Goal: Check status: Check status

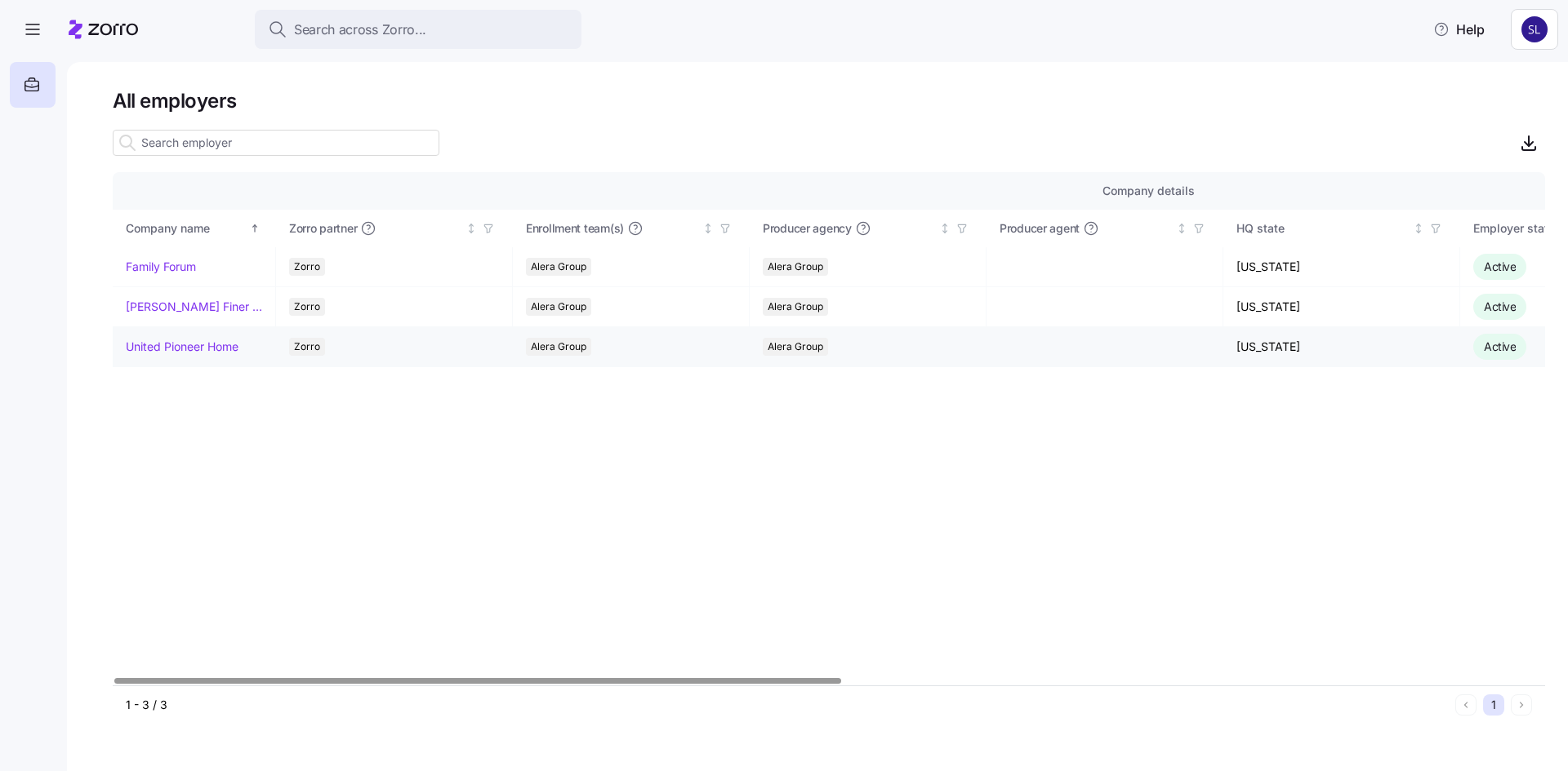
click at [155, 339] on link "United Pioneer Home" at bounding box center [182, 347] width 113 height 16
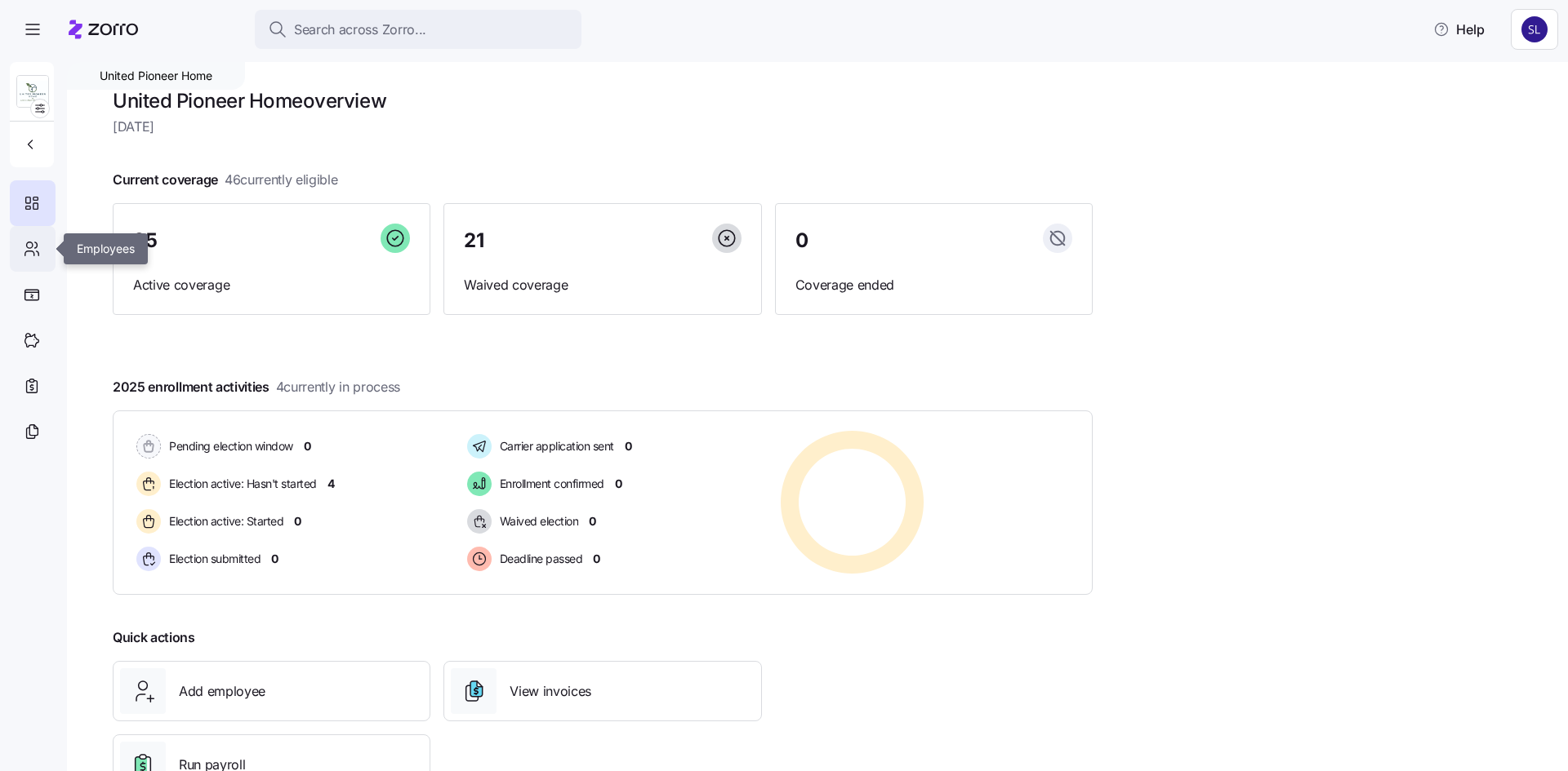
click at [36, 245] on icon at bounding box center [32, 249] width 18 height 20
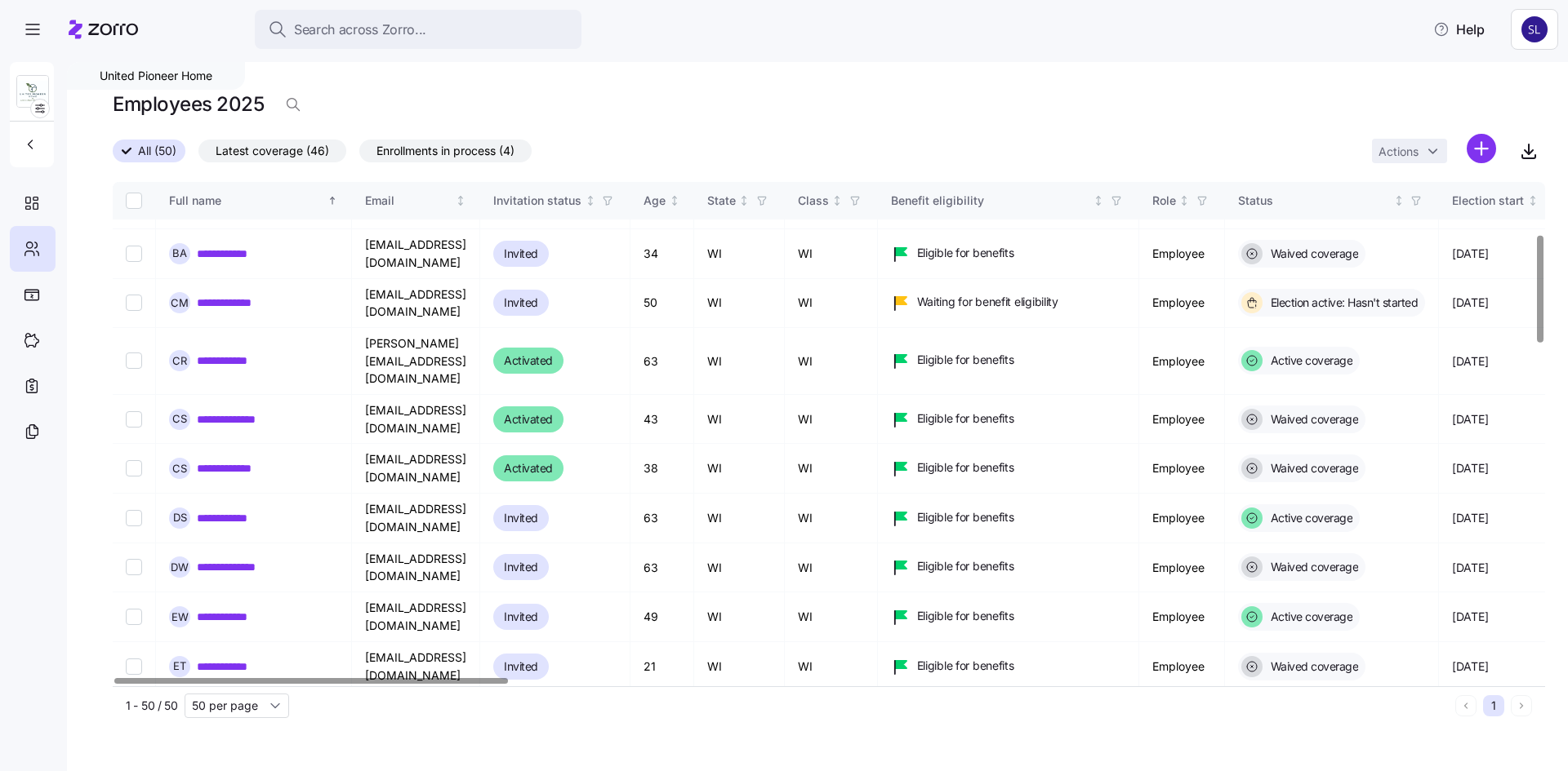
scroll to position [244, 0]
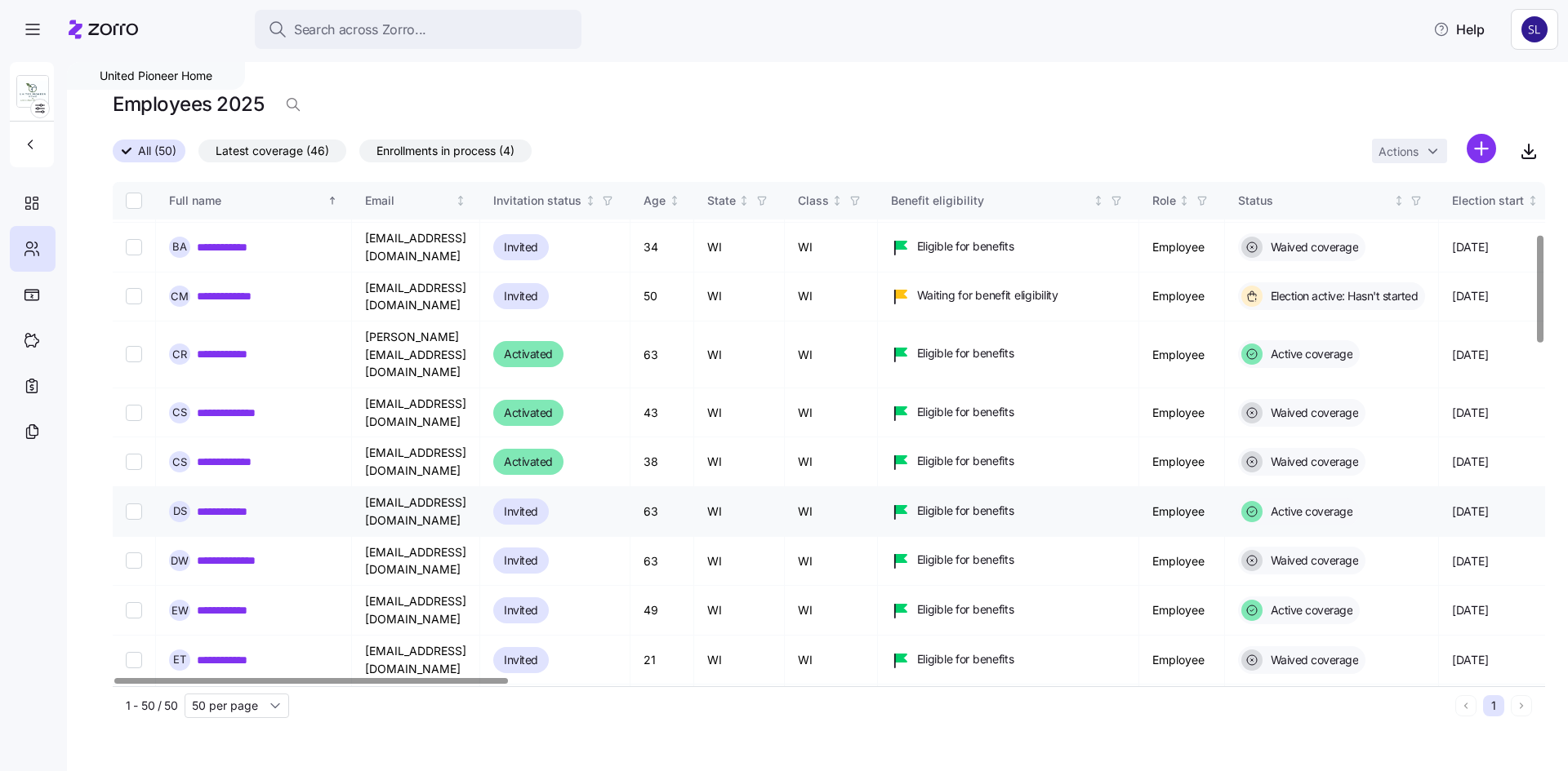
click at [226, 503] on link "**********" at bounding box center [238, 511] width 83 height 16
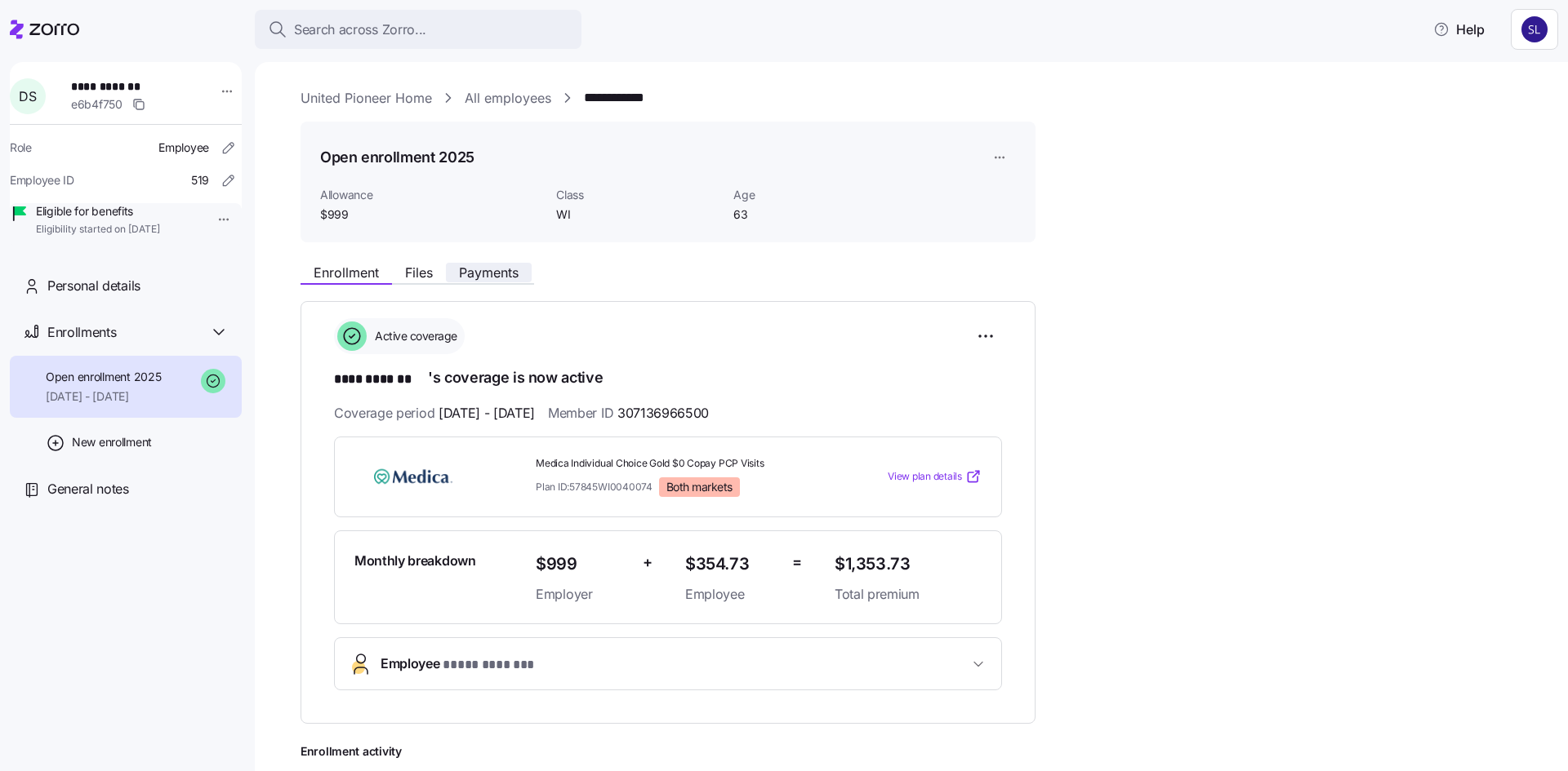
click at [495, 271] on span "Payments" at bounding box center [488, 272] width 60 height 13
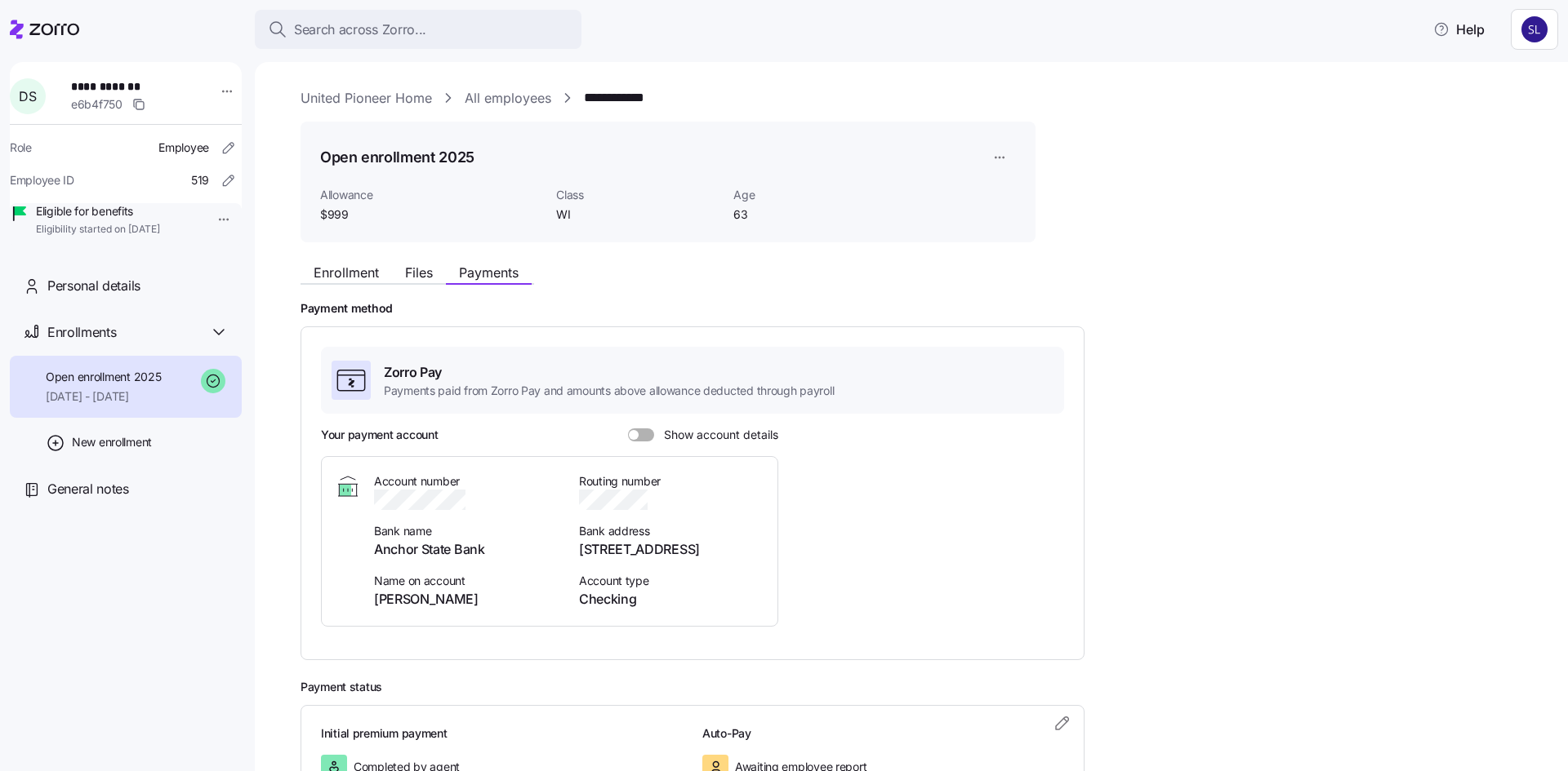
click at [654, 428] on span "Show account details" at bounding box center [716, 434] width 125 height 13
click at [628, 428] on input "Show account details" at bounding box center [628, 428] width 0 height 0
